Goal: Task Accomplishment & Management: Manage account settings

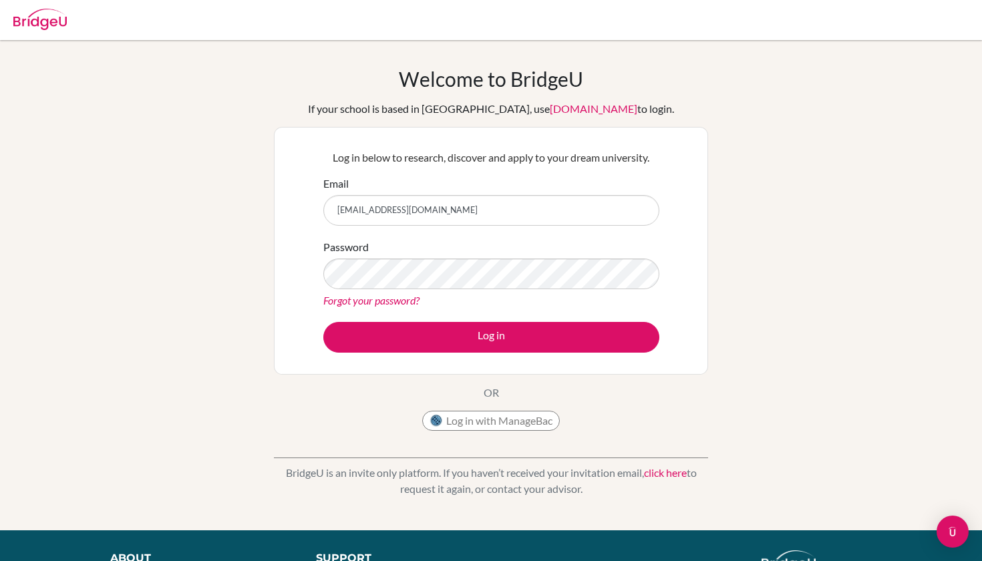
type input "luciaduquec@aol.com"
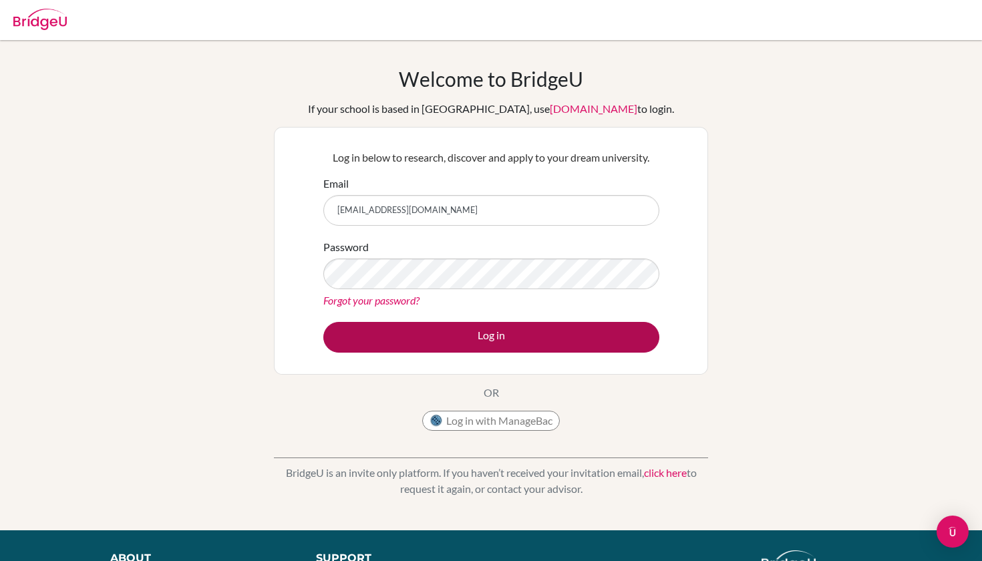
click at [378, 328] on button "Log in" at bounding box center [491, 337] width 336 height 31
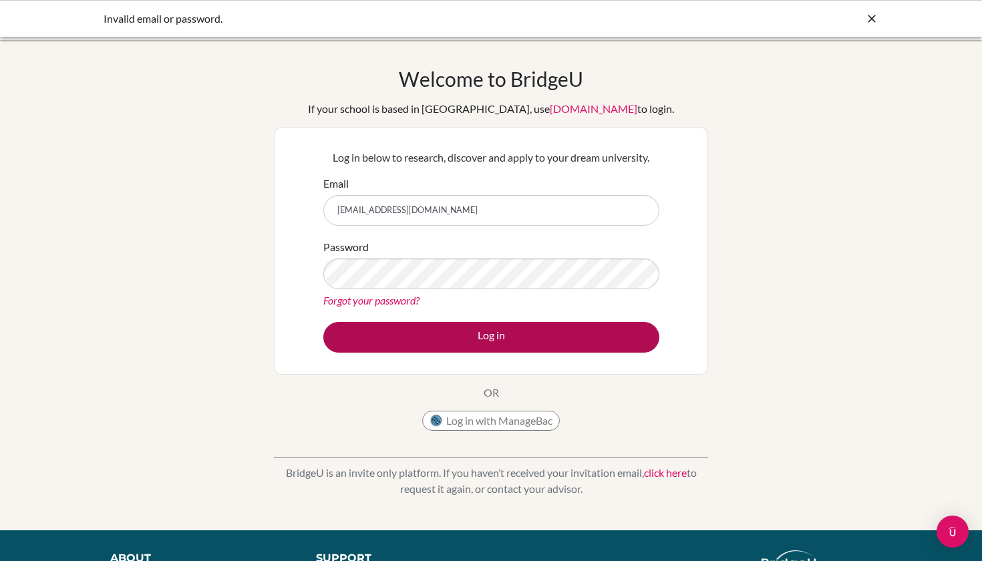
click at [402, 335] on button "Log in" at bounding box center [491, 337] width 336 height 31
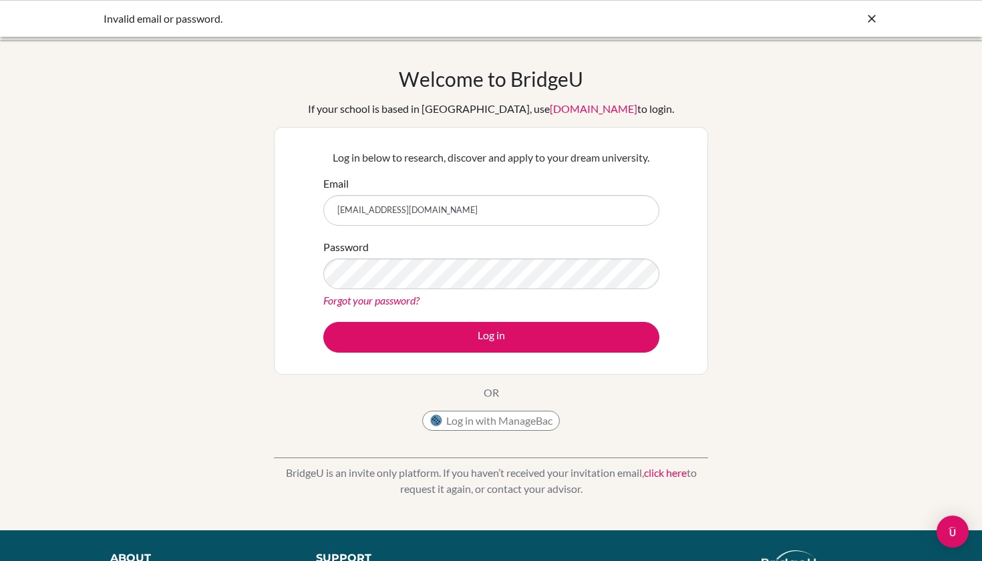
click at [391, 303] on link "Forgot your password?" at bounding box center [371, 300] width 96 height 13
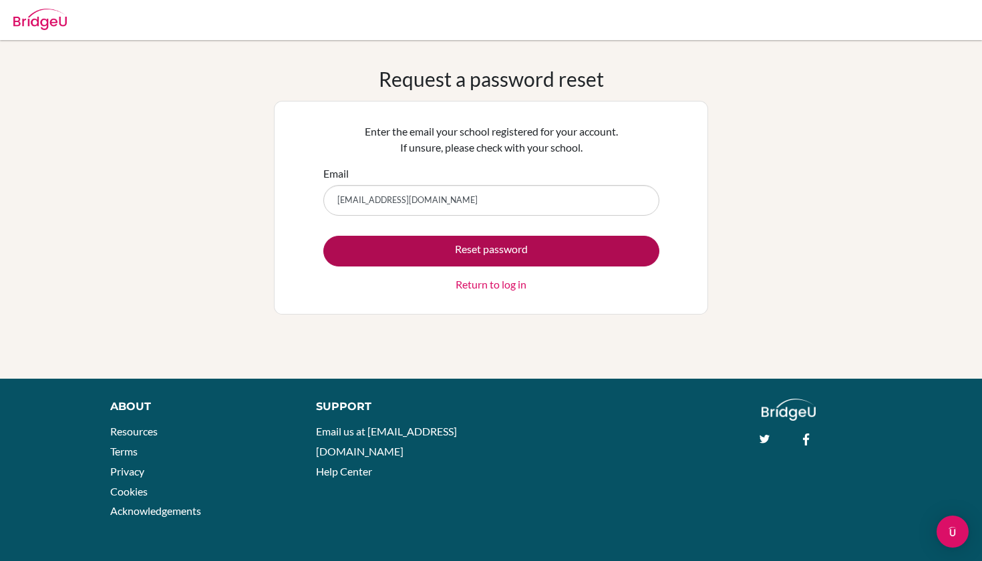
type input "[EMAIL_ADDRESS][DOMAIN_NAME]"
click at [384, 254] on button "Reset password" at bounding box center [491, 251] width 336 height 31
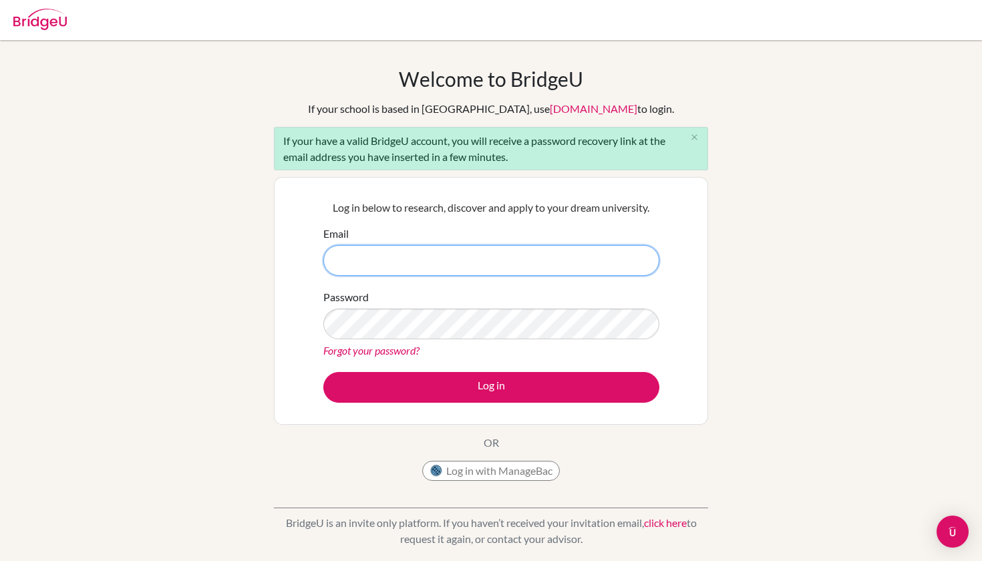
type input "[PERSON_NAME][EMAIL_ADDRESS][PERSON_NAME][DOMAIN_NAME]"
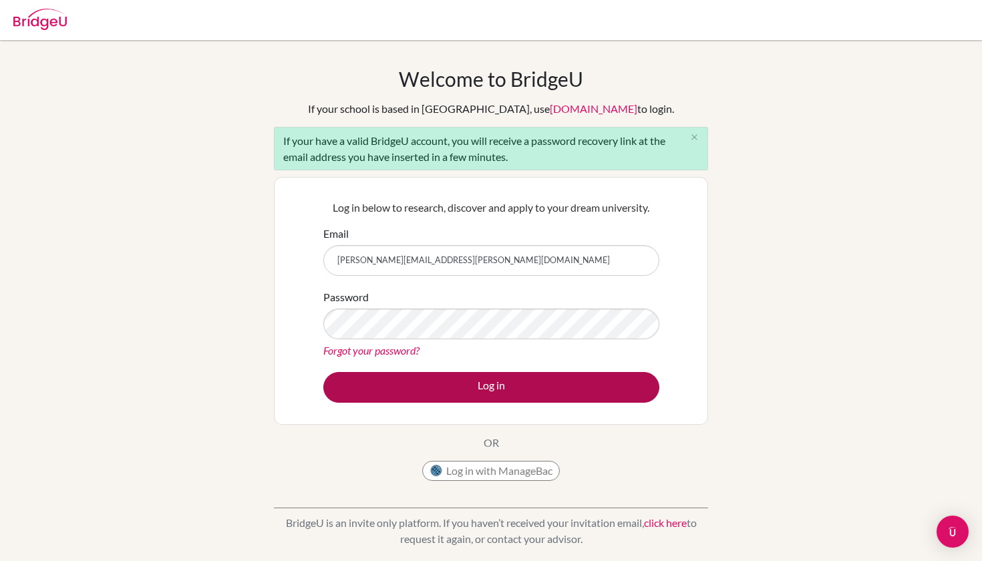
click at [405, 395] on button "Log in" at bounding box center [491, 387] width 336 height 31
